Goal: Transaction & Acquisition: Purchase product/service

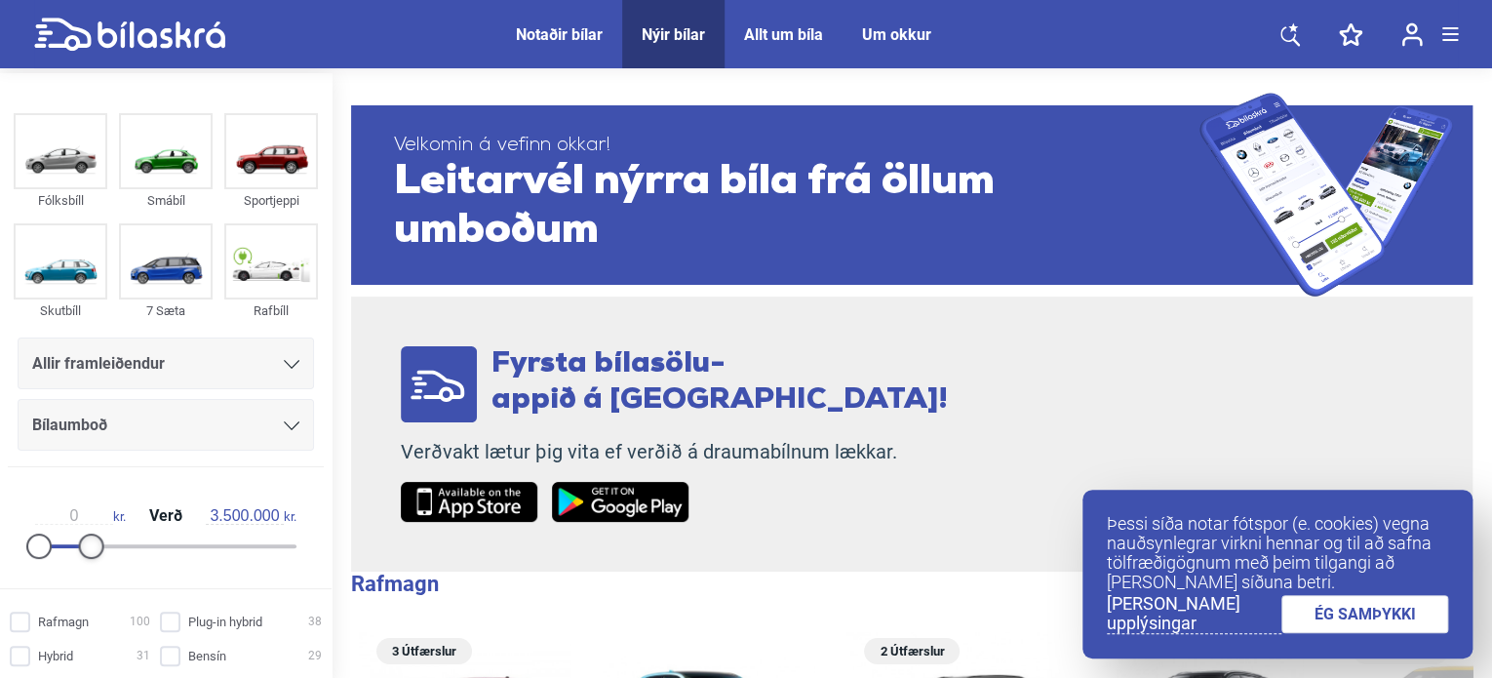
drag, startPoint x: 286, startPoint y: 545, endPoint x: 78, endPoint y: 566, distance: 208.8
click at [78, 566] on div "0 kr. Verð 3.500.000 kr." at bounding box center [166, 528] width 300 height 90
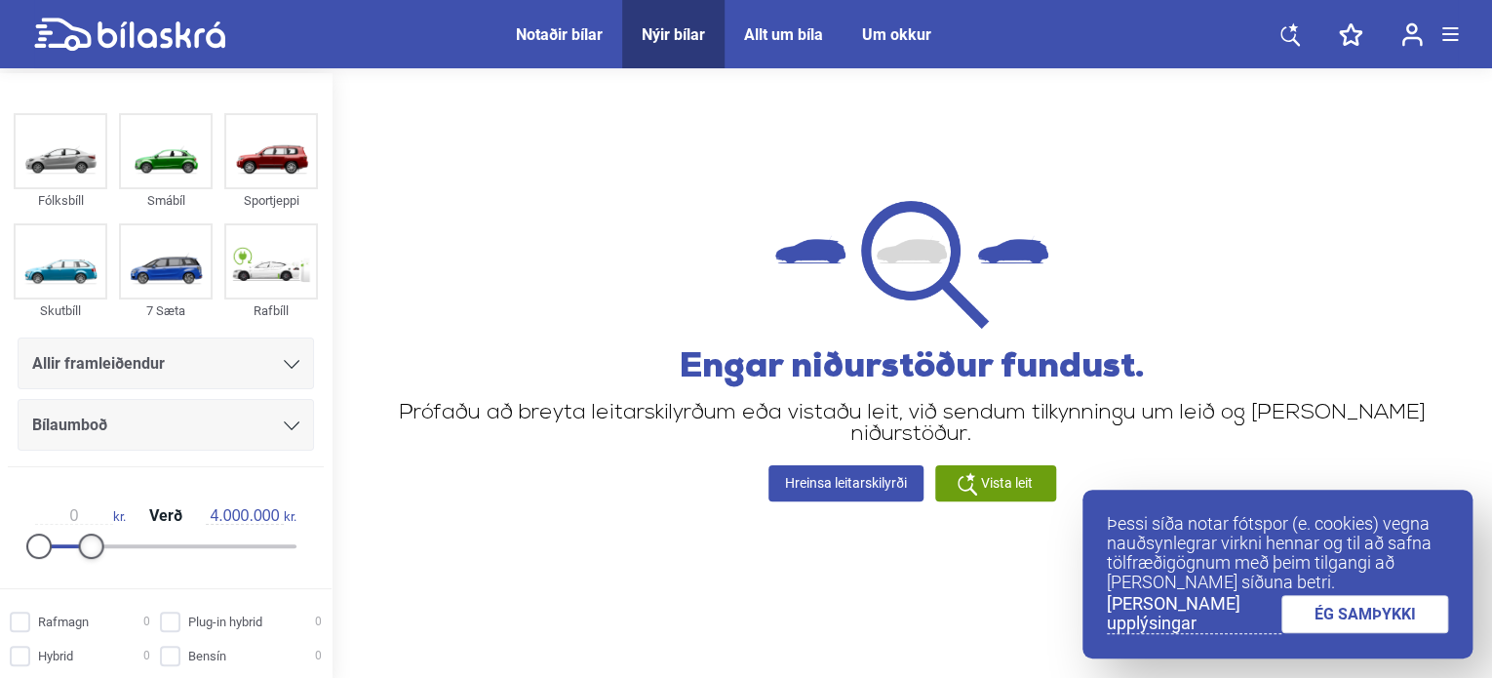
type input "4.500.000"
drag, startPoint x: 90, startPoint y: 543, endPoint x: 107, endPoint y: 550, distance: 18.8
click at [105, 549] on div at bounding box center [97, 546] width 25 height 25
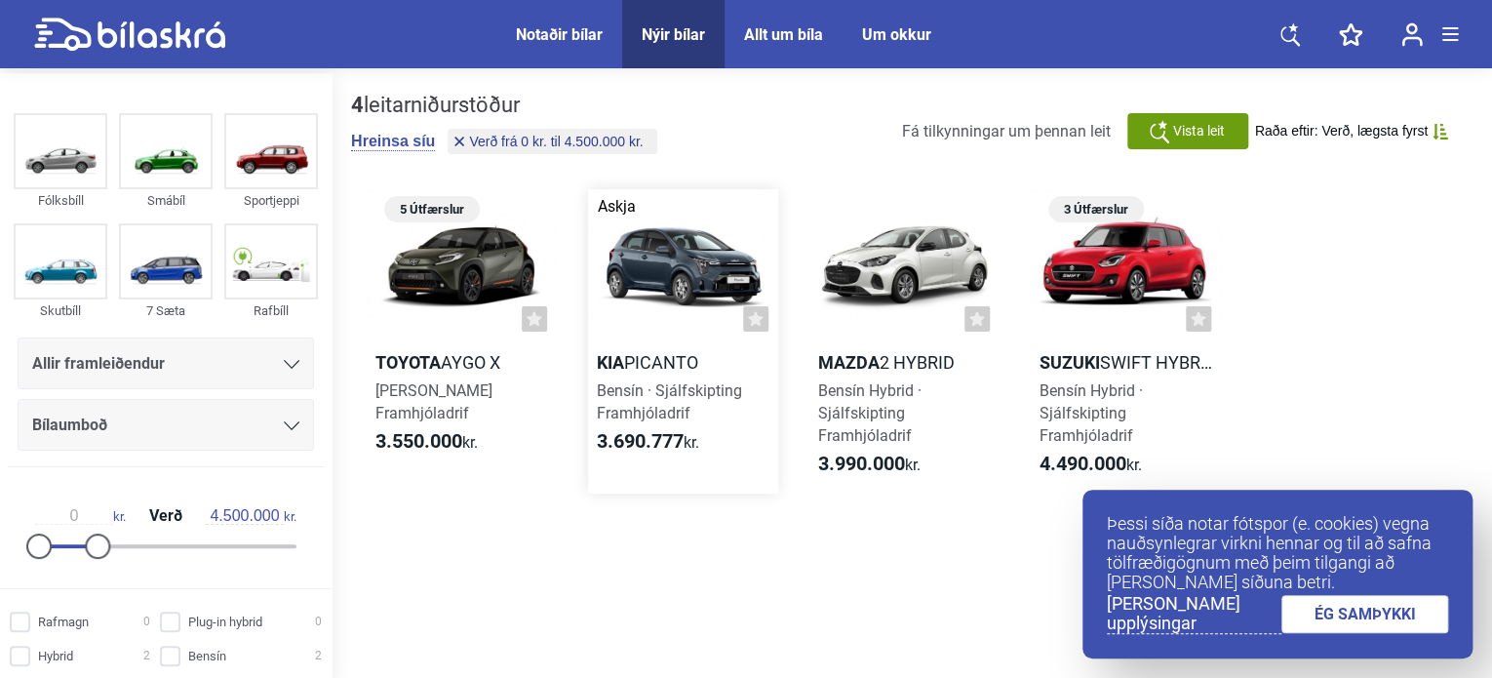
click at [689, 299] on div at bounding box center [683, 265] width 190 height 152
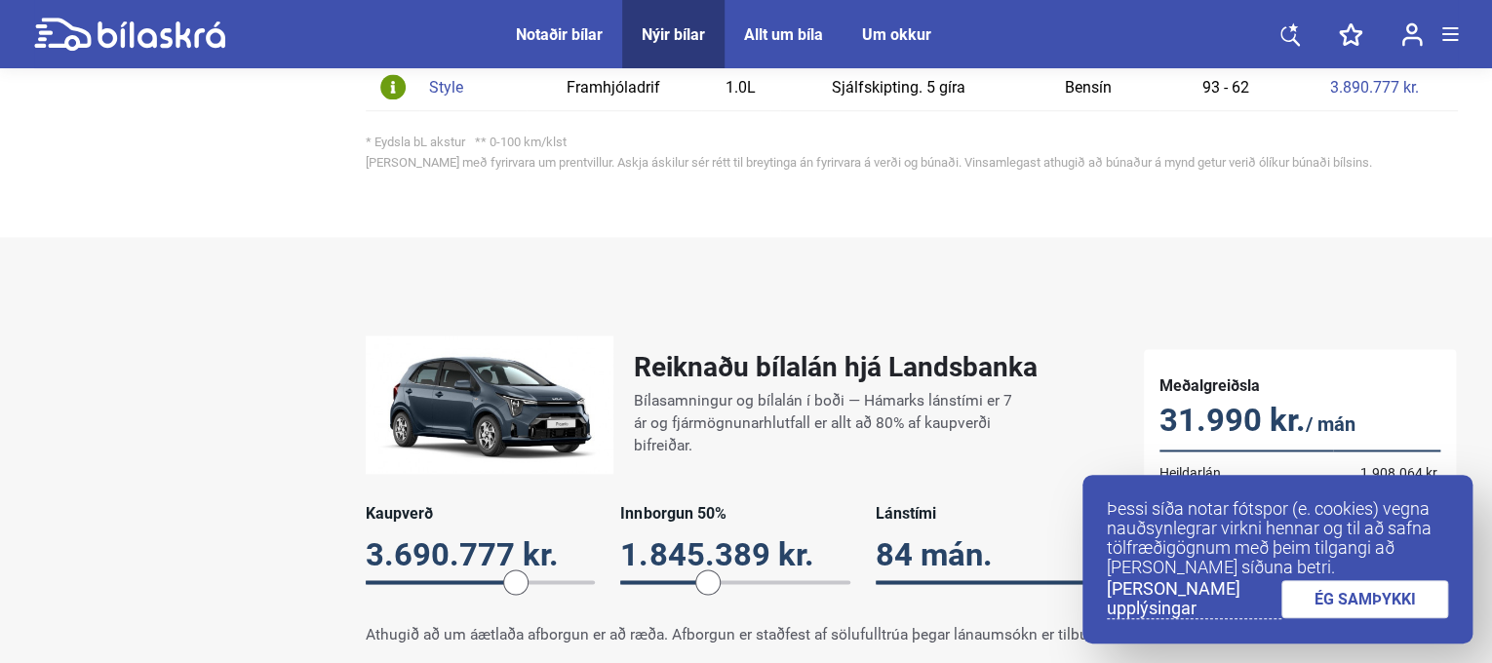
scroll to position [1073, 0]
